Goal: Communication & Community: Answer question/provide support

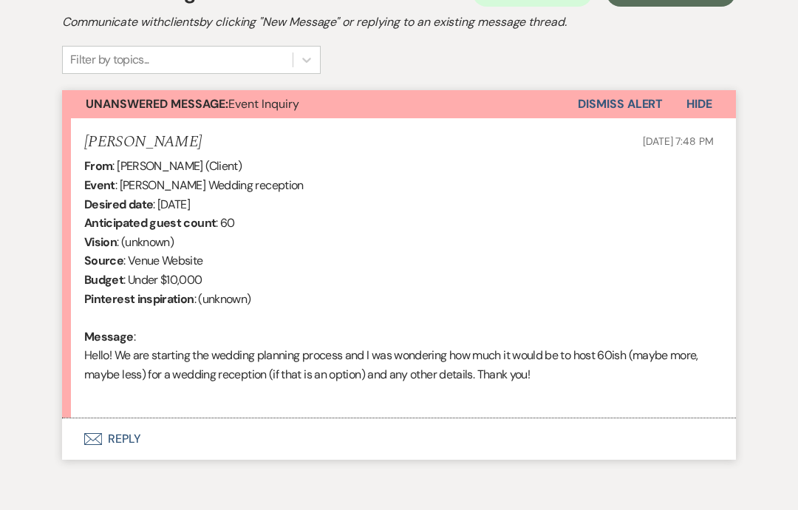
click at [382, 431] on button "Envelope Reply" at bounding box center [399, 438] width 674 height 41
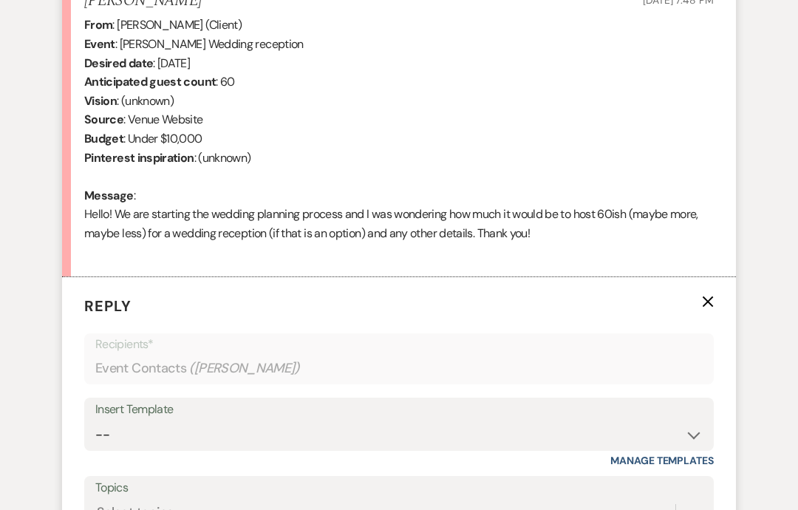
scroll to position [603, 0]
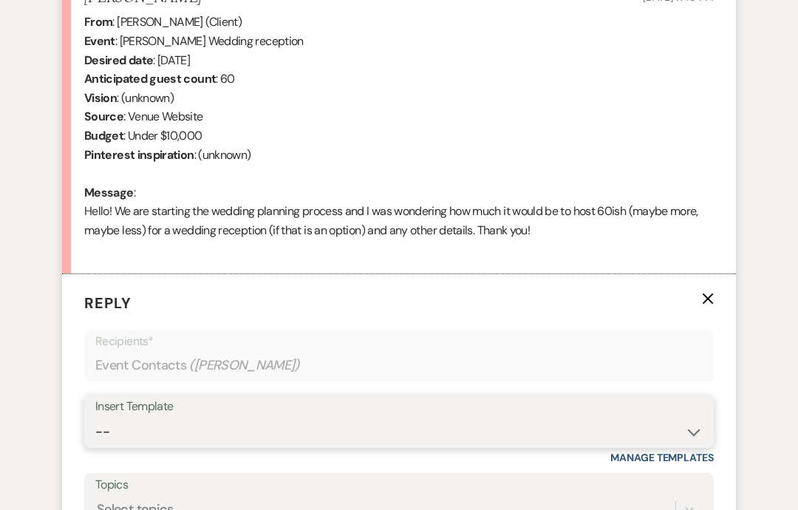
click at [151, 418] on select "-- Weven Planning Portal Introduction (Booked Events) Initial Inquiry Response …" at bounding box center [398, 432] width 607 height 29
select select "5239"
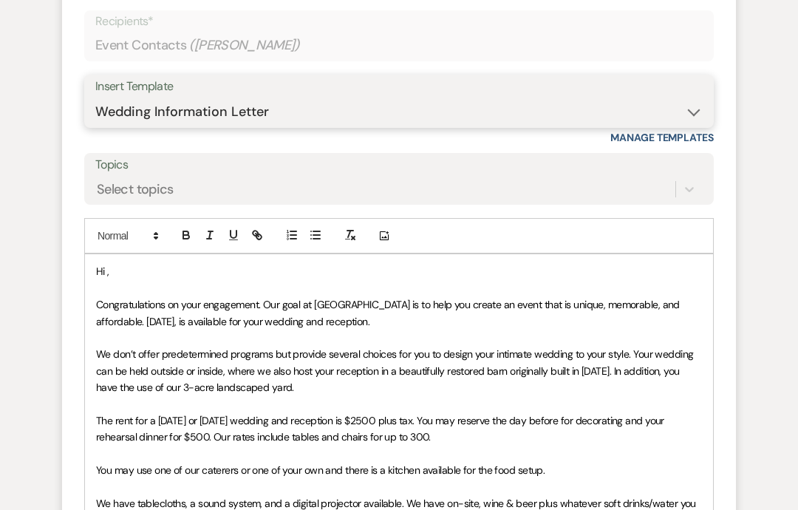
scroll to position [923, 0]
click at [103, 267] on span "Hi ," at bounding box center [102, 270] width 13 height 13
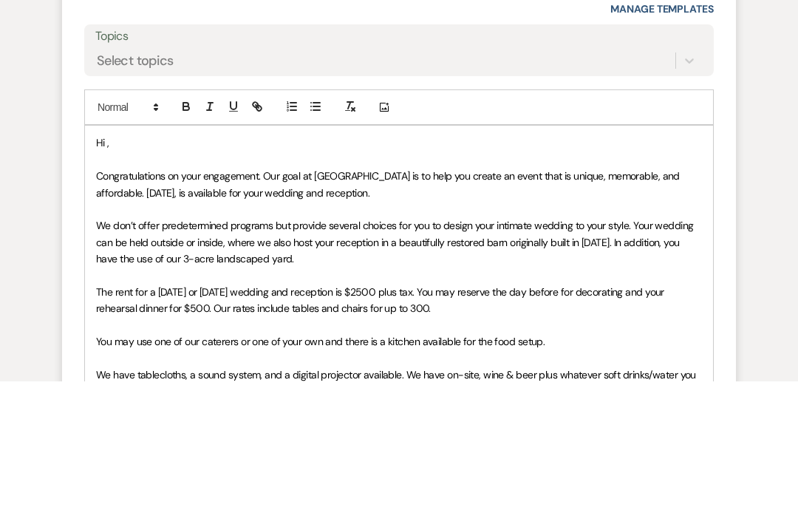
click at [103, 265] on span "Hi ," at bounding box center [102, 271] width 13 height 13
click at [132, 264] on p "Hi ," at bounding box center [399, 272] width 606 height 16
click at [179, 298] on span "Congratulations on your engagement. Our goal at [GEOGRAPHIC_DATA] is to help yo…" at bounding box center [389, 313] width 586 height 30
click at [395, 298] on span "Congratulations on your engagement. Our goal at [GEOGRAPHIC_DATA] is to help yo…" at bounding box center [389, 313] width 586 height 30
click at [385, 298] on span "Congratulations on your engagement. Our goal at [GEOGRAPHIC_DATA] is to help yo…" at bounding box center [389, 313] width 586 height 30
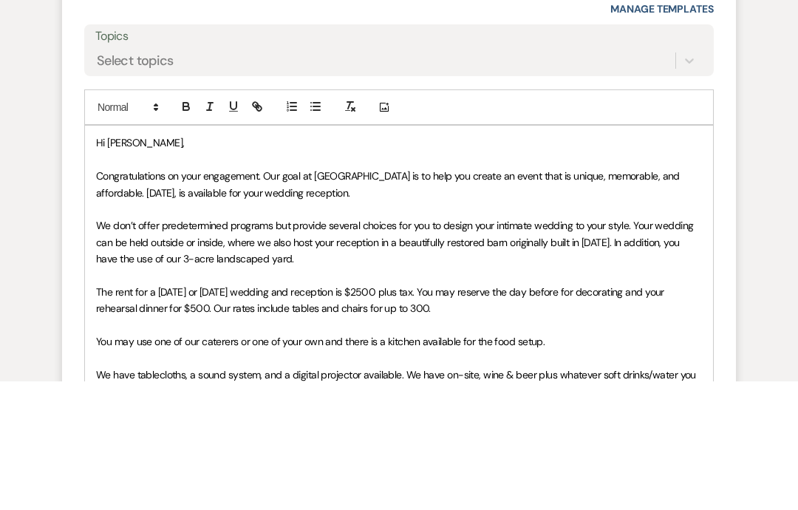
click at [580, 348] on span "We don’t offer predetermined programs but provide several choices for you to de…" at bounding box center [396, 371] width 600 height 47
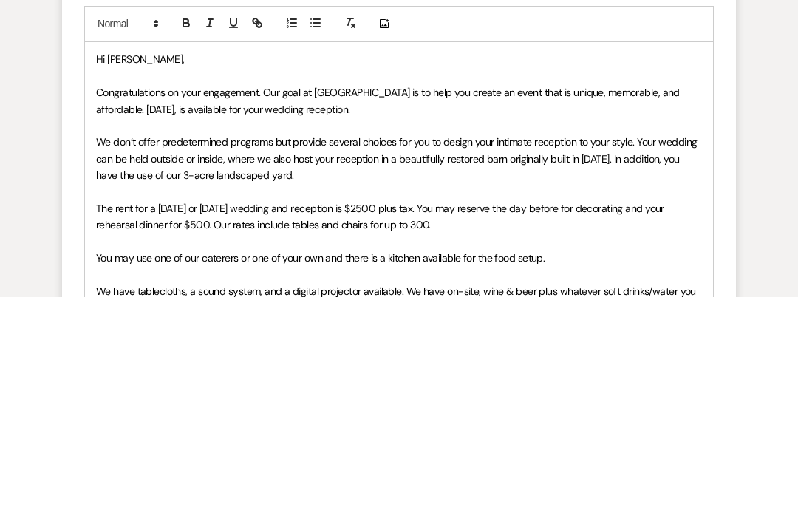
click at [298, 348] on span "We don’t offer predetermined programs but provide several choices for you to de…" at bounding box center [397, 371] width 603 height 47
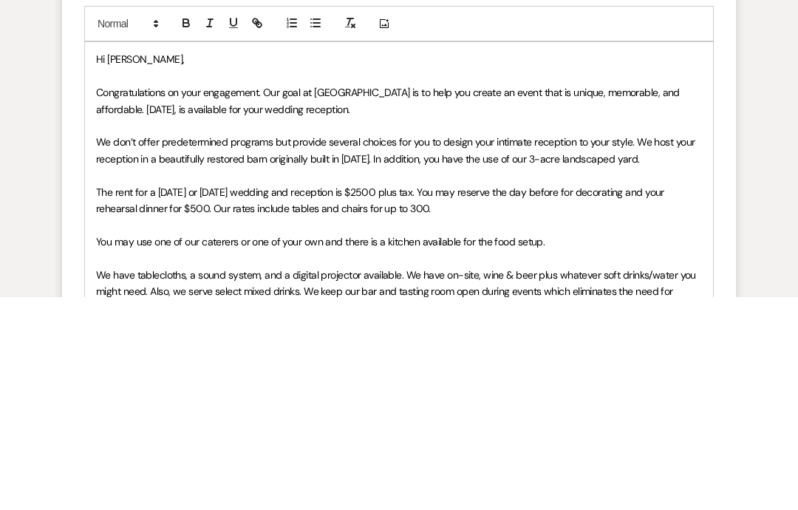
click at [298, 398] on span "The rent for a [DATE] or [DATE] wedding and reception is $2500 plus tax. You ma…" at bounding box center [381, 413] width 570 height 30
click at [134, 398] on span "The rent for a [DATE] or [DATE] reception is $2500 plus tax. You may reserve th…" at bounding box center [394, 413] width 597 height 30
click at [242, 429] on p "﻿ ﻿ ﻿ ﻿" at bounding box center [399, 437] width 606 height 16
click at [242, 397] on p "The rent for a [DATE] or [DATE] reception is $2500 plus tax. You may reserve th…" at bounding box center [399, 413] width 606 height 33
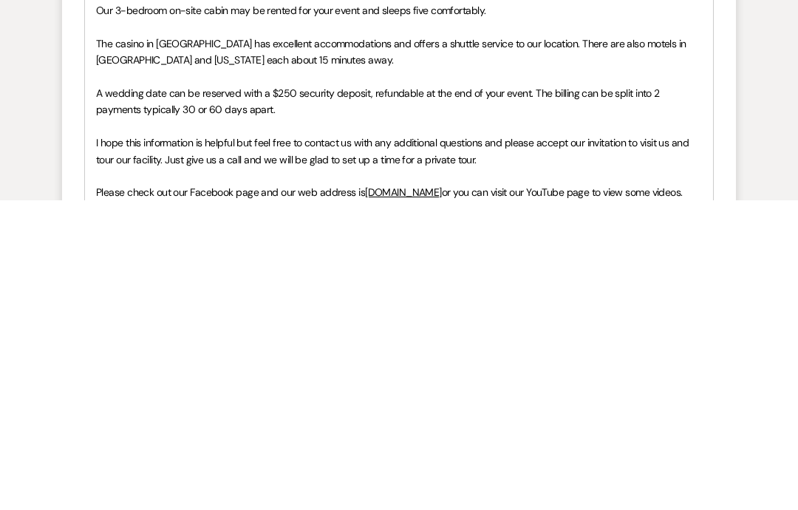
scroll to position [1159, 0]
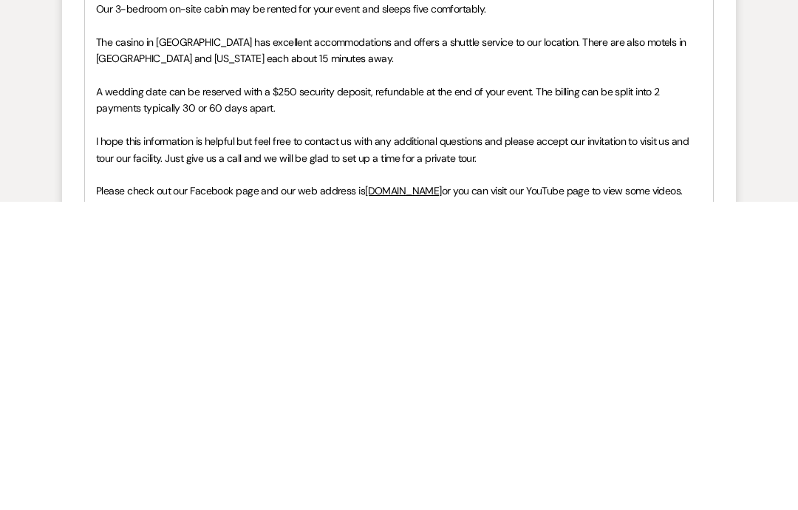
click at [141, 391] on p "A wedding date can be reserved with a $250 security deposit, refundable at the …" at bounding box center [399, 407] width 606 height 33
click at [147, 393] on span "A wedding date can be reserved with a $250 security deposit, refundable at the …" at bounding box center [379, 408] width 566 height 30
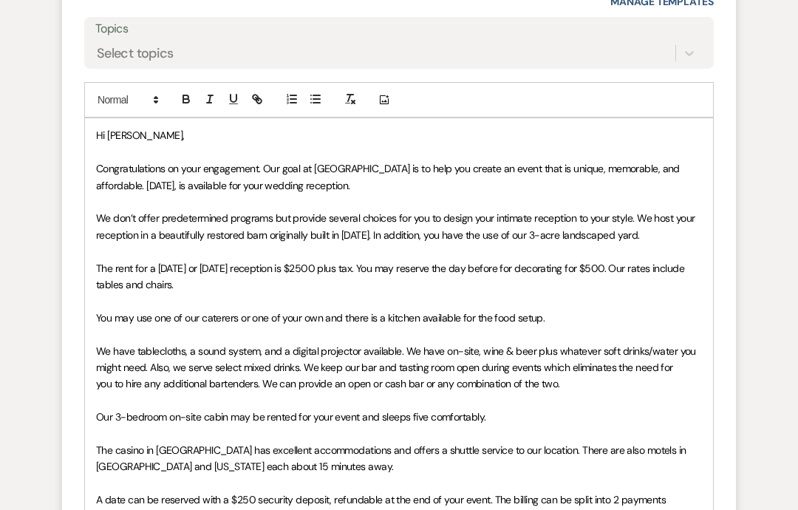
scroll to position [1055, 0]
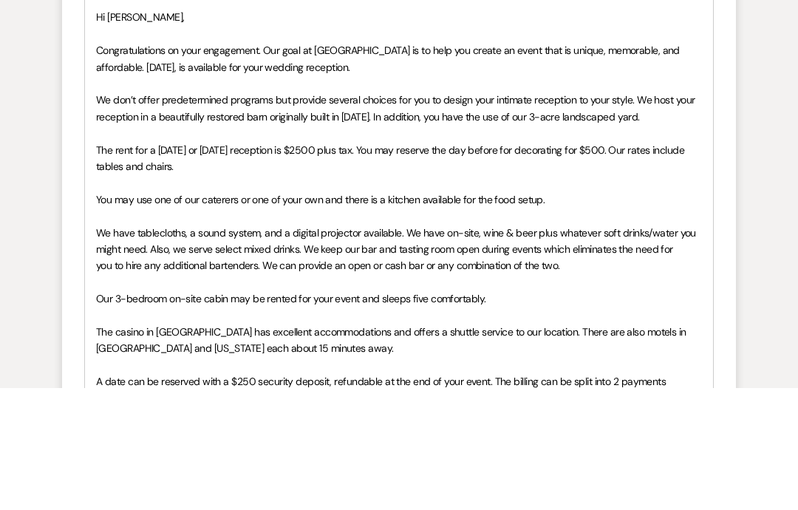
click at [204, 264] on p "The rent for a [DATE] or [DATE] reception is $2500 plus tax. You may reserve th…" at bounding box center [399, 280] width 606 height 33
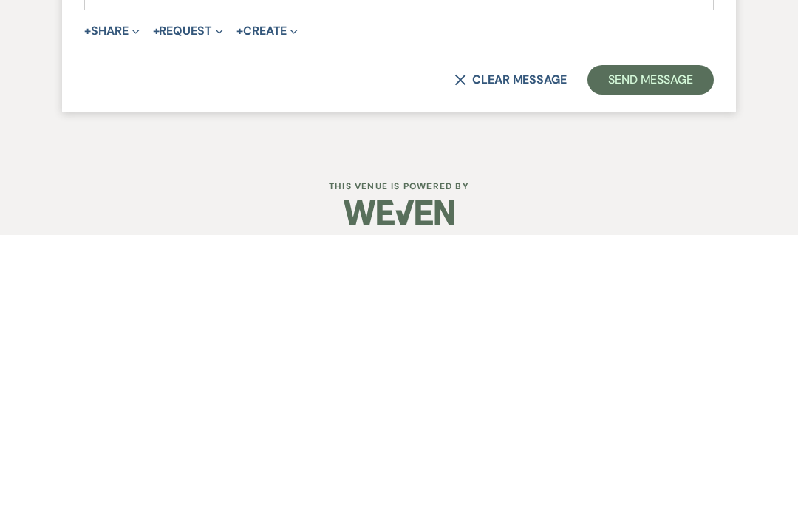
scroll to position [1549, 0]
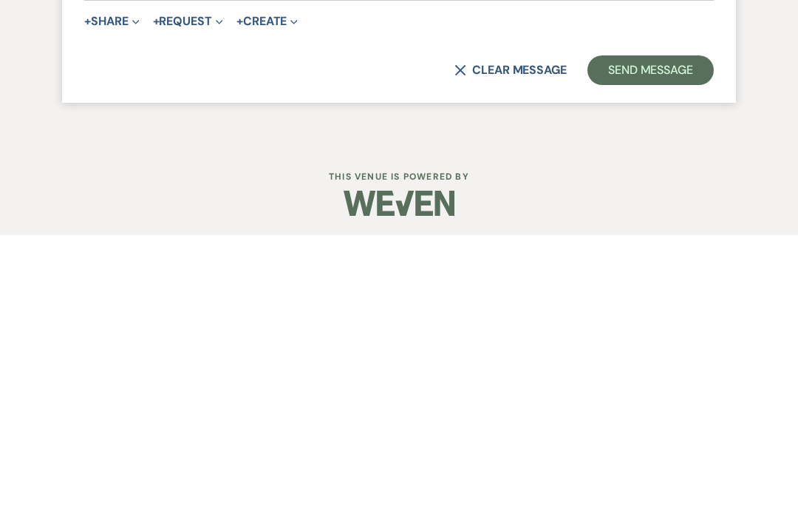
click at [656, 330] on button "Send Message" at bounding box center [650, 345] width 126 height 30
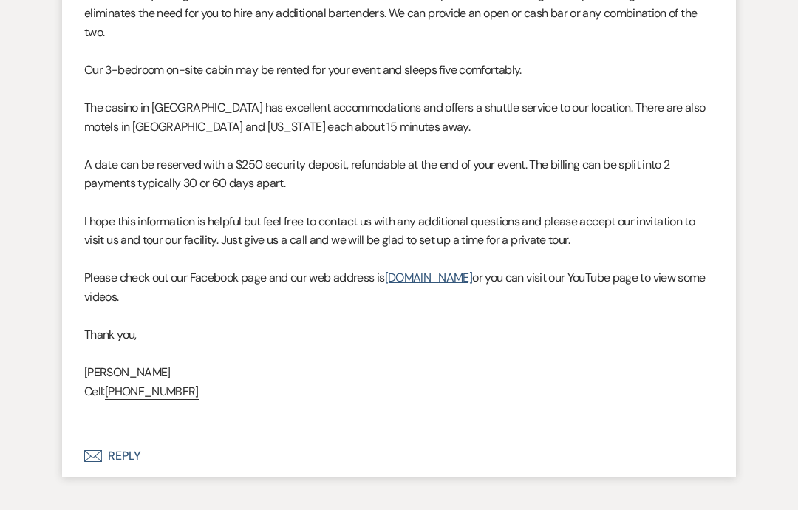
scroll to position [1086, 0]
